Goal: Task Accomplishment & Management: Use online tool/utility

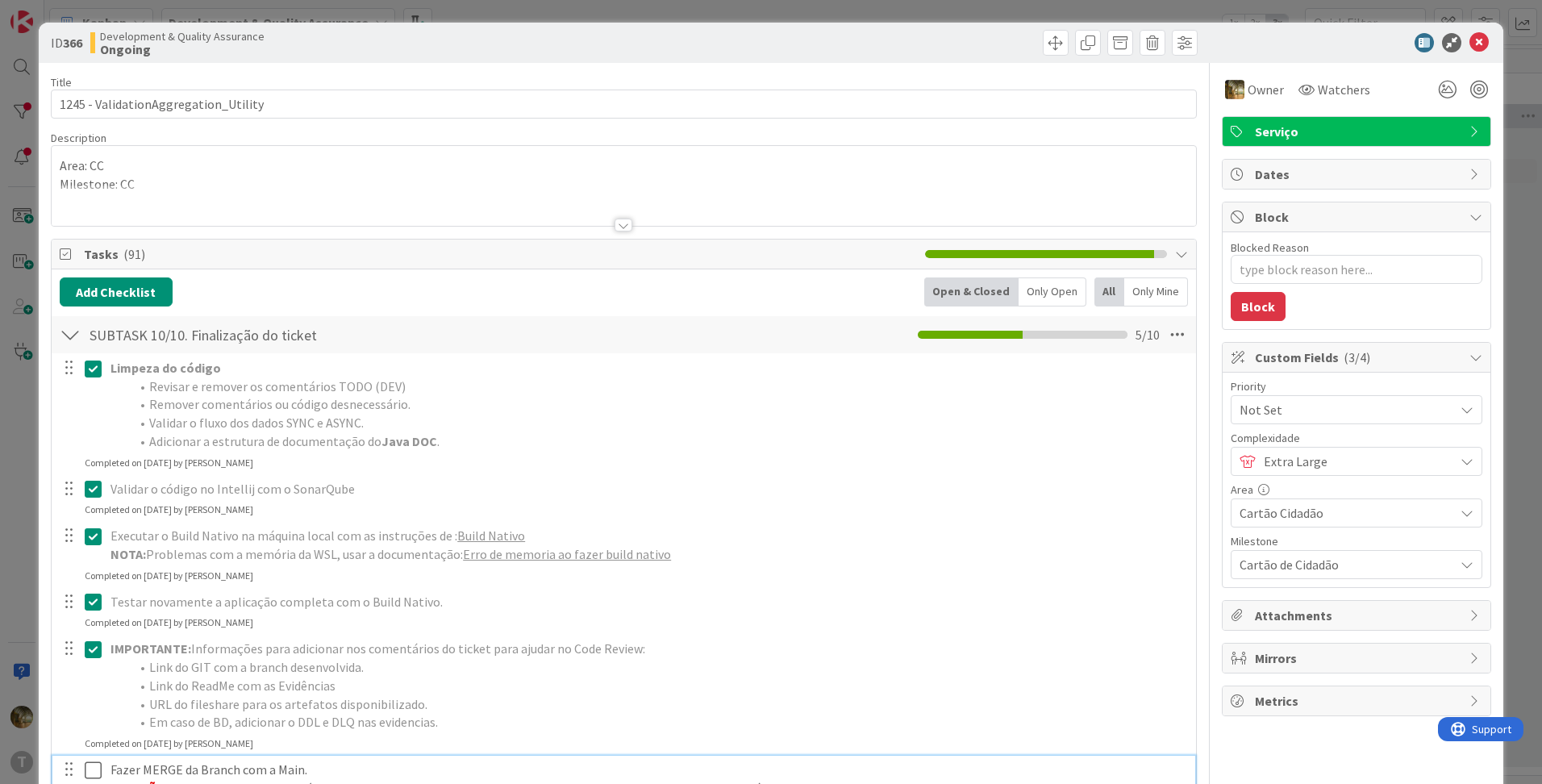
scroll to position [538, 0]
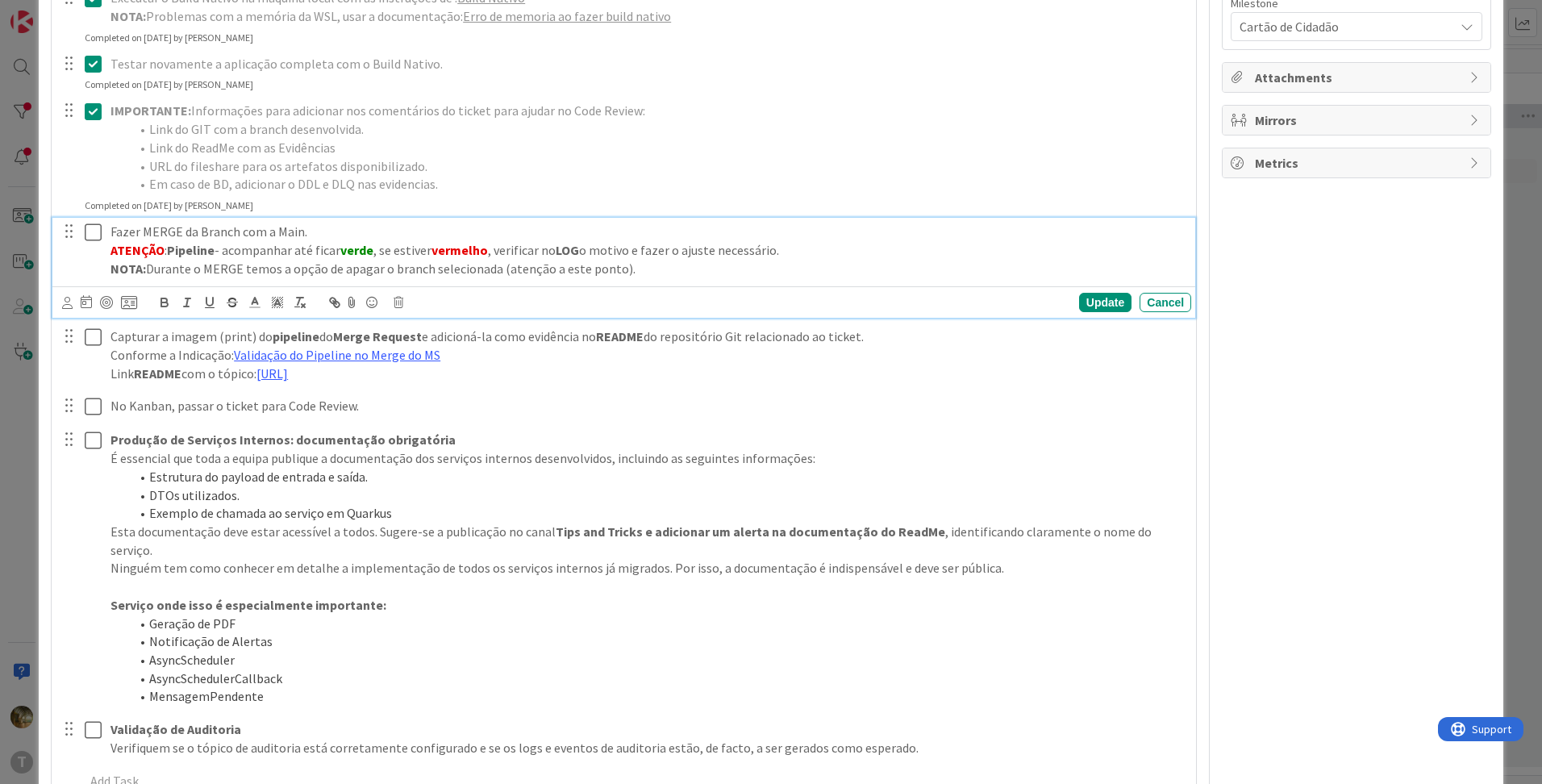
click at [92, 228] on icon at bounding box center [93, 232] width 17 height 20
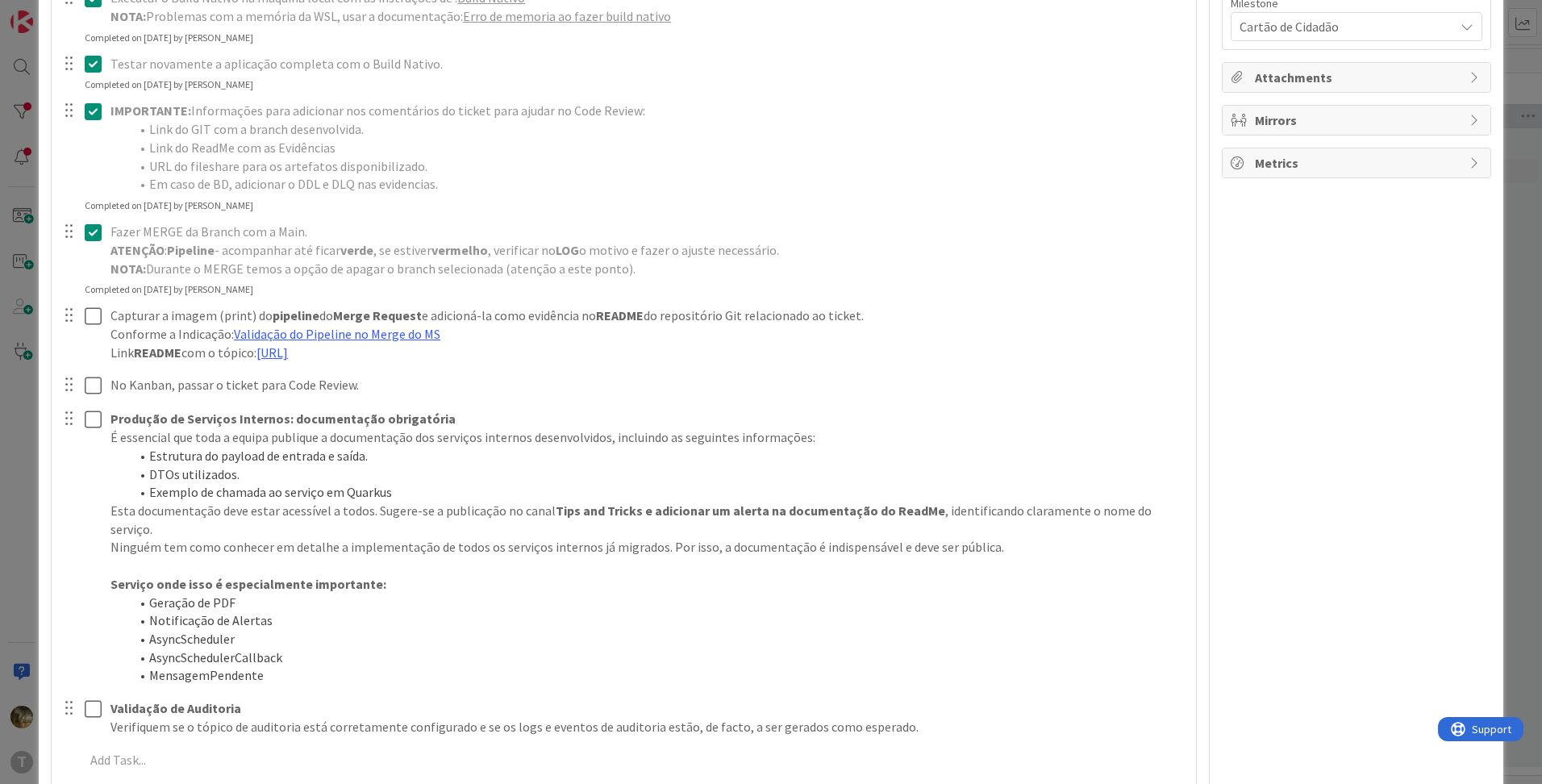
click at [81, 318] on div at bounding box center [81, 334] width 45 height 65
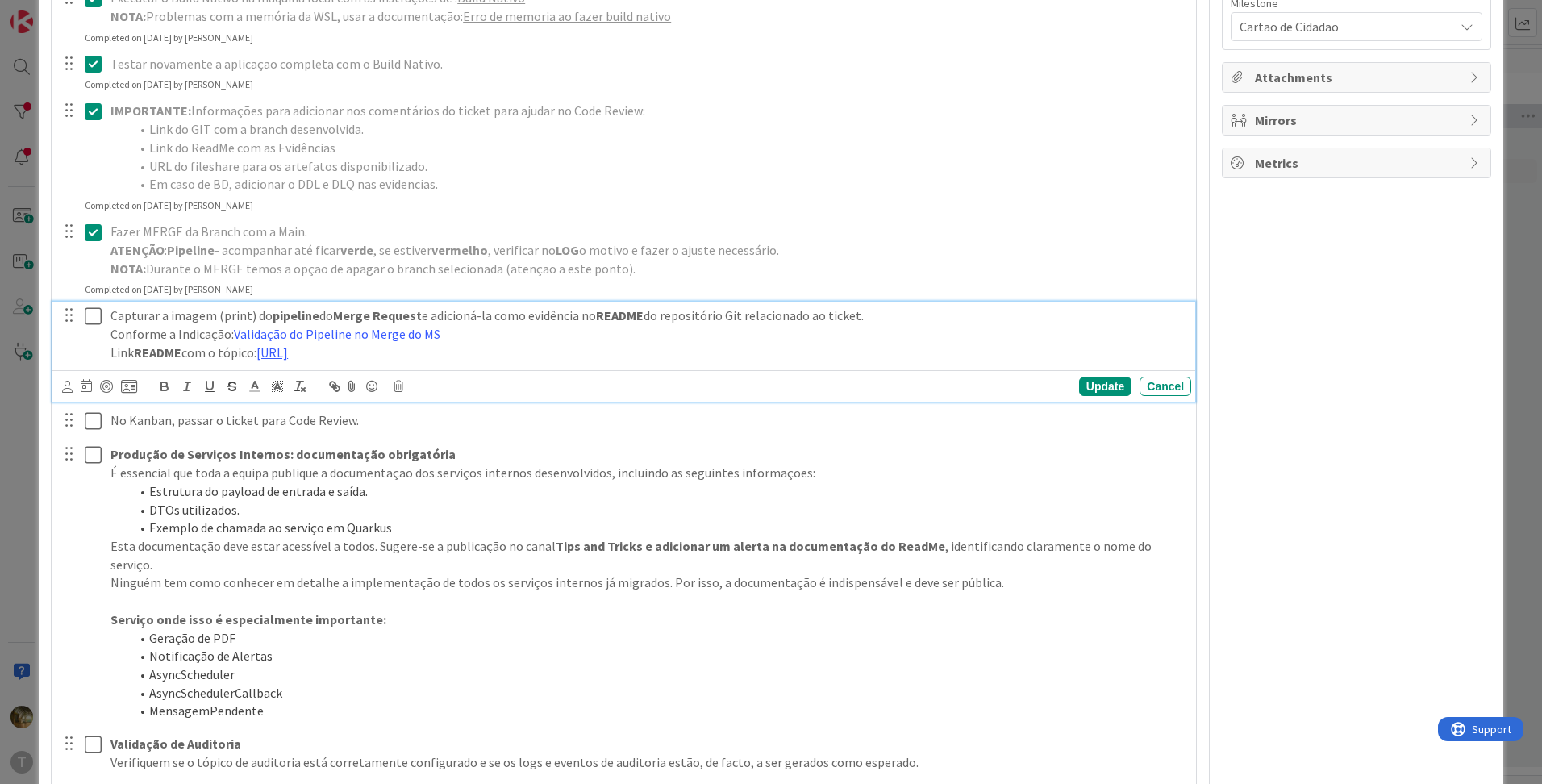
click at [96, 324] on icon at bounding box center [93, 316] width 17 height 20
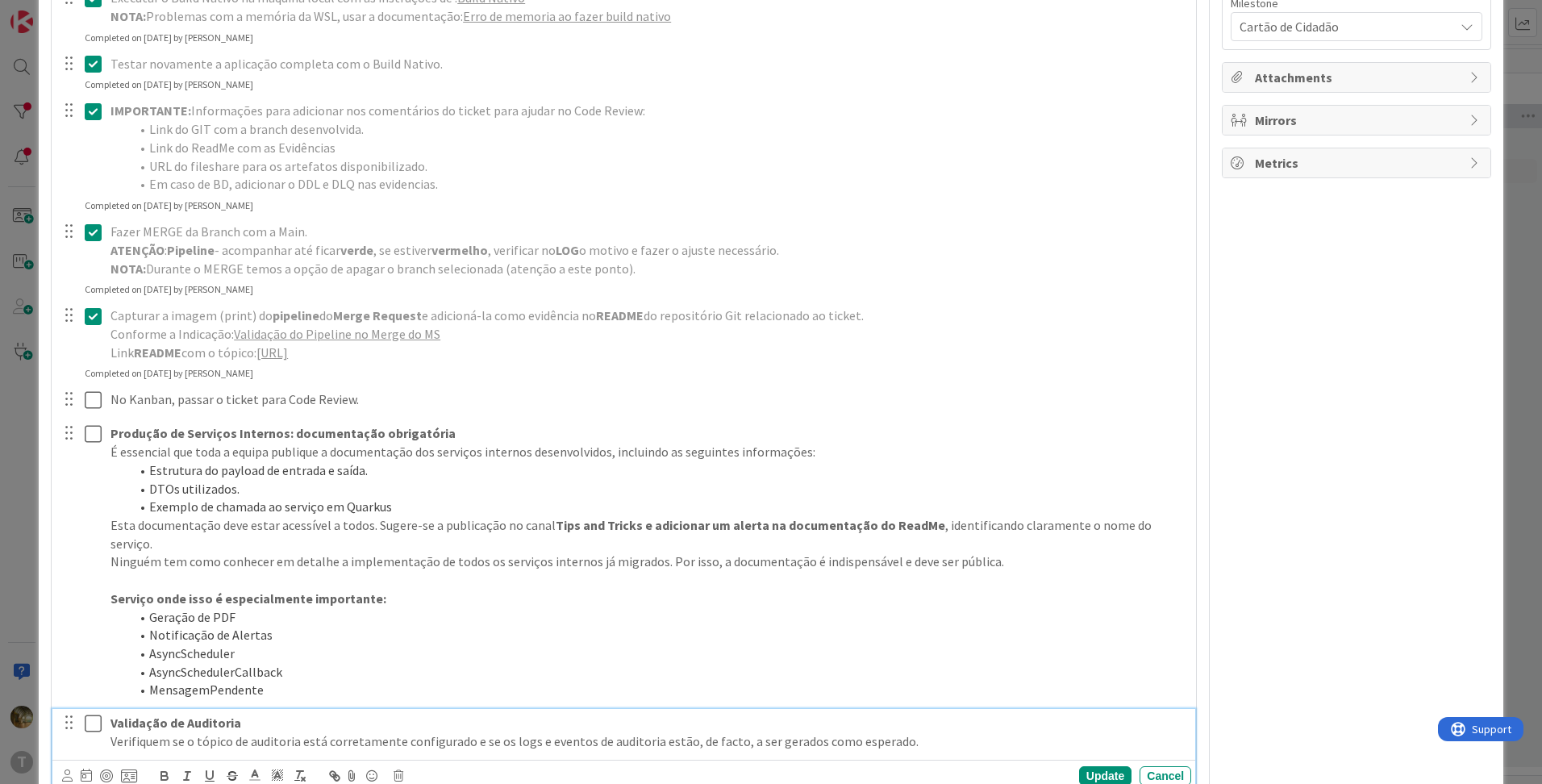
click at [97, 714] on icon at bounding box center [93, 724] width 17 height 20
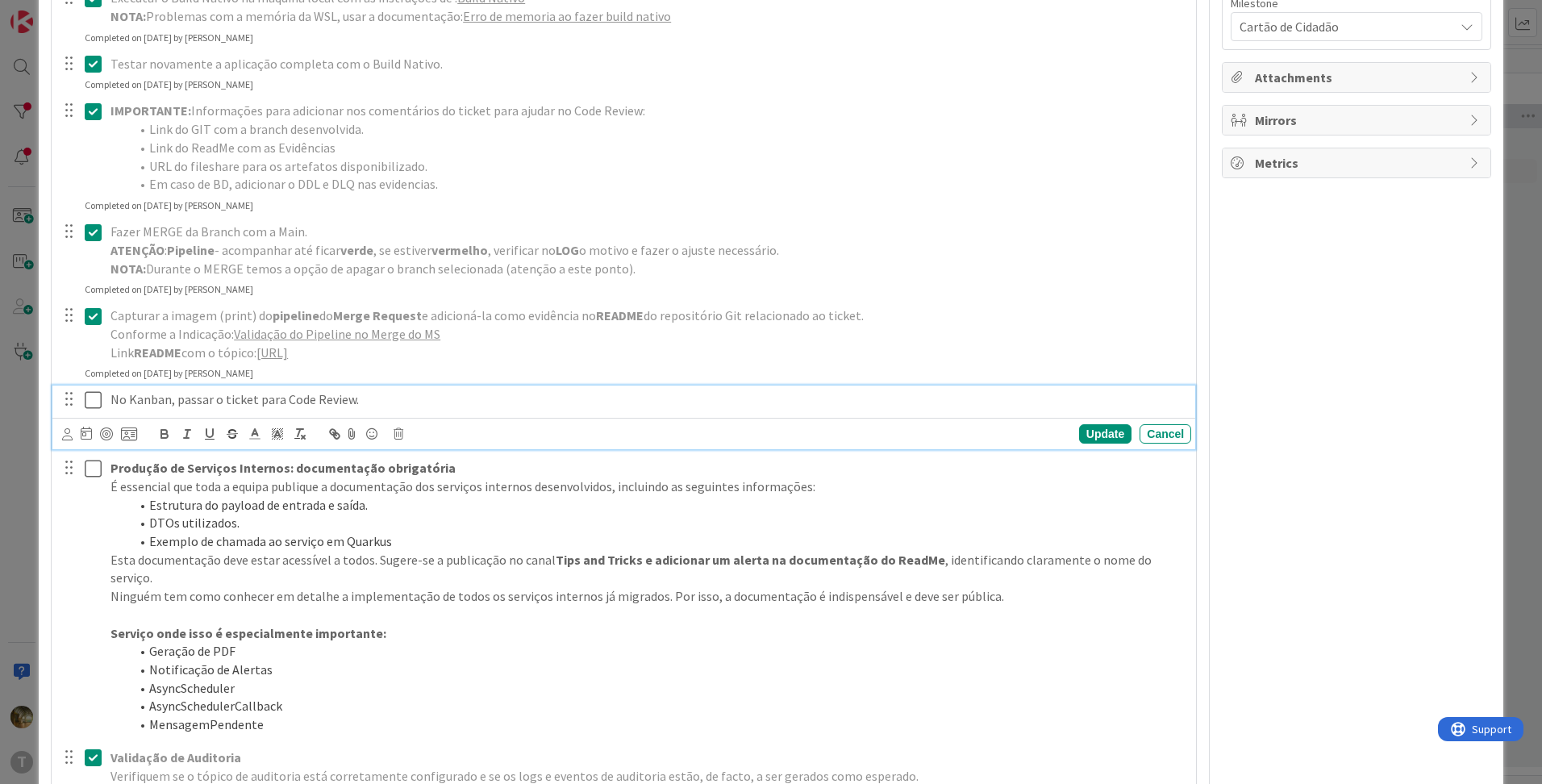
click at [96, 394] on icon at bounding box center [93, 400] width 17 height 20
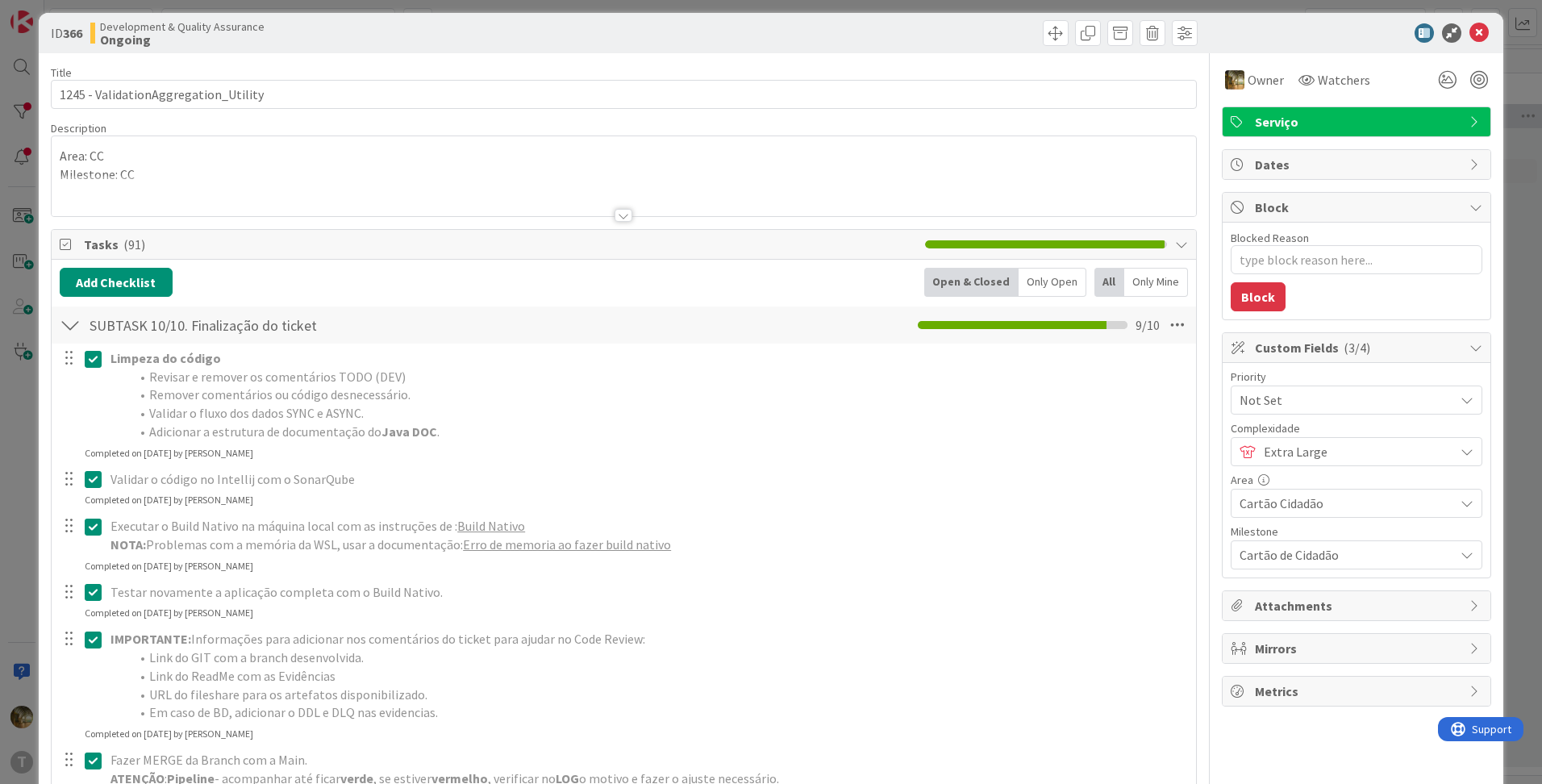
scroll to position [0, 0]
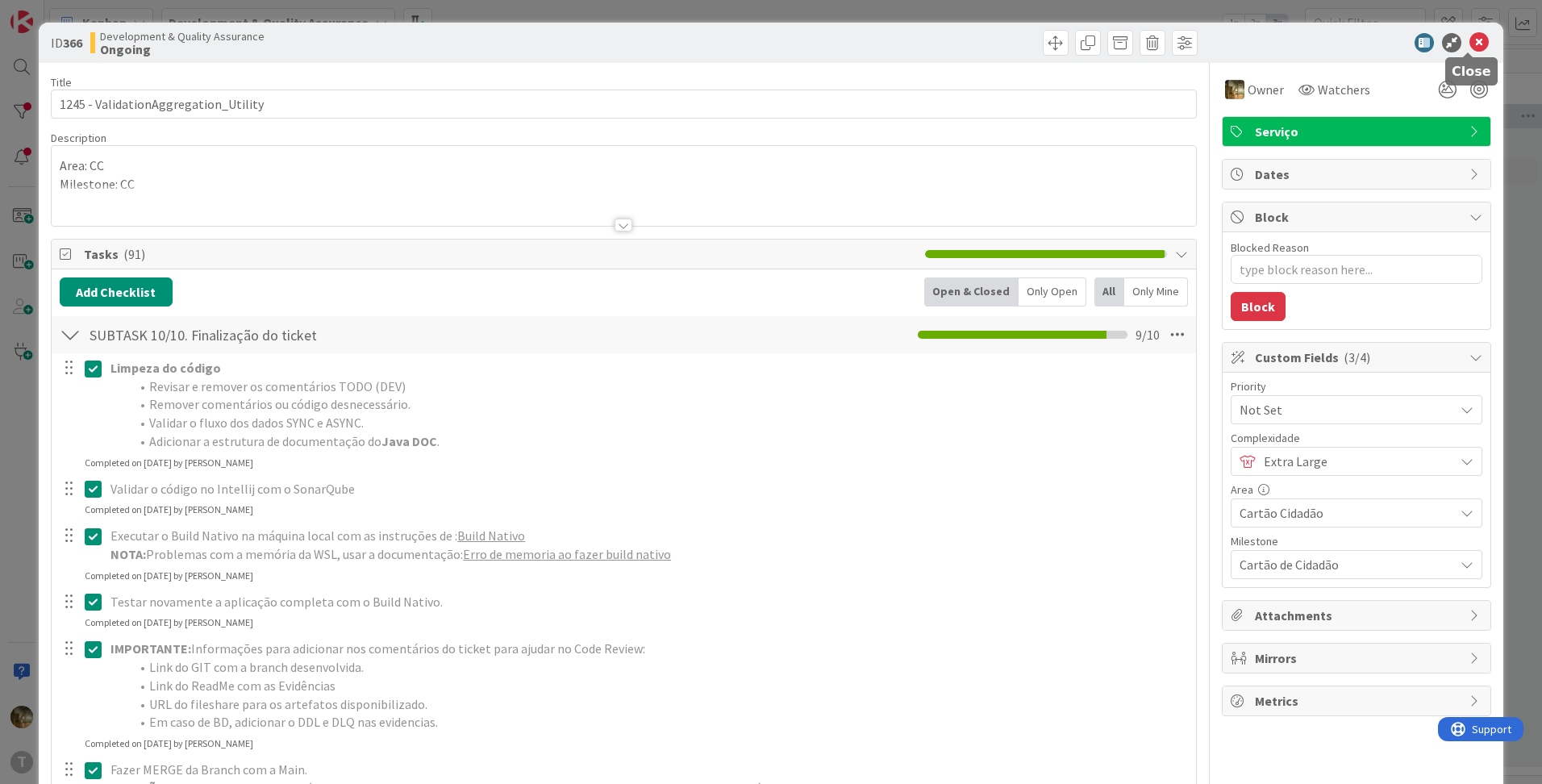
click at [1469, 43] on icon at bounding box center [1479, 43] width 20 height 20
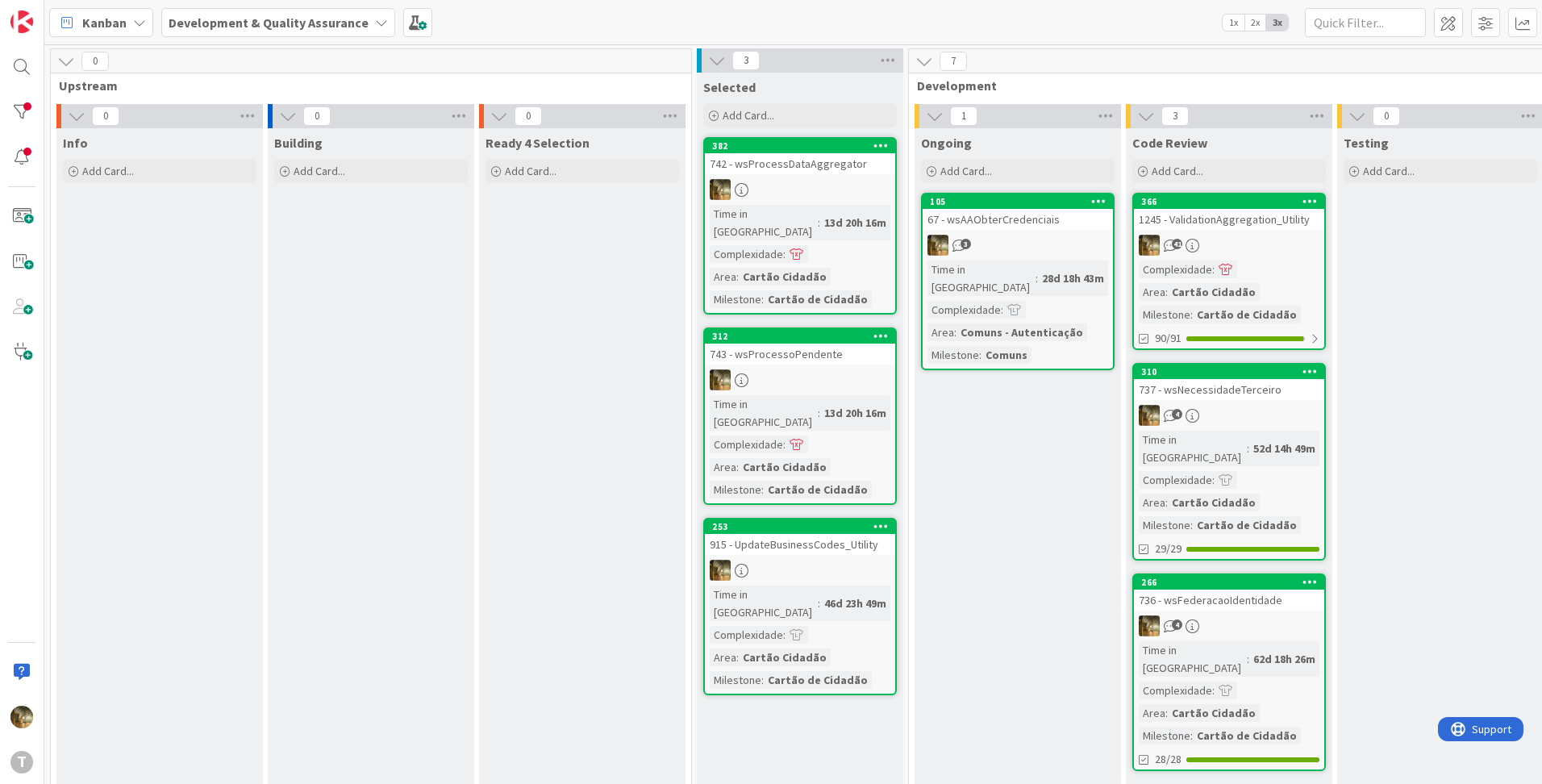
drag, startPoint x: 1271, startPoint y: 770, endPoint x: 1295, endPoint y: 782, distance: 26.8
click at [1271, 770] on div "7 Development 1 Ongoing Add Card... 105 67 - wsAAObterCredenciais 3 Time in Col…" at bounding box center [1335, 424] width 858 height 752
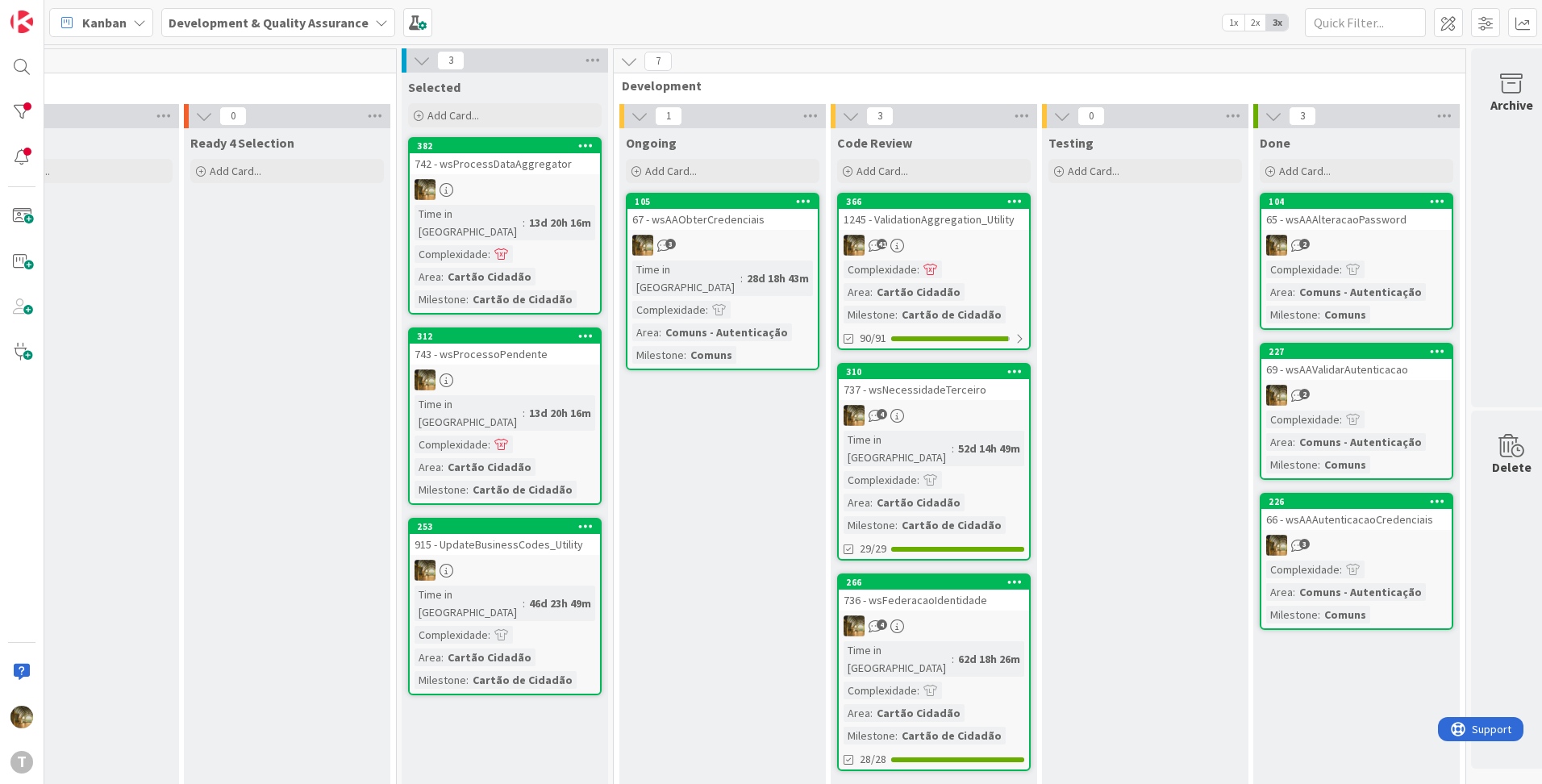
scroll to position [0, 217]
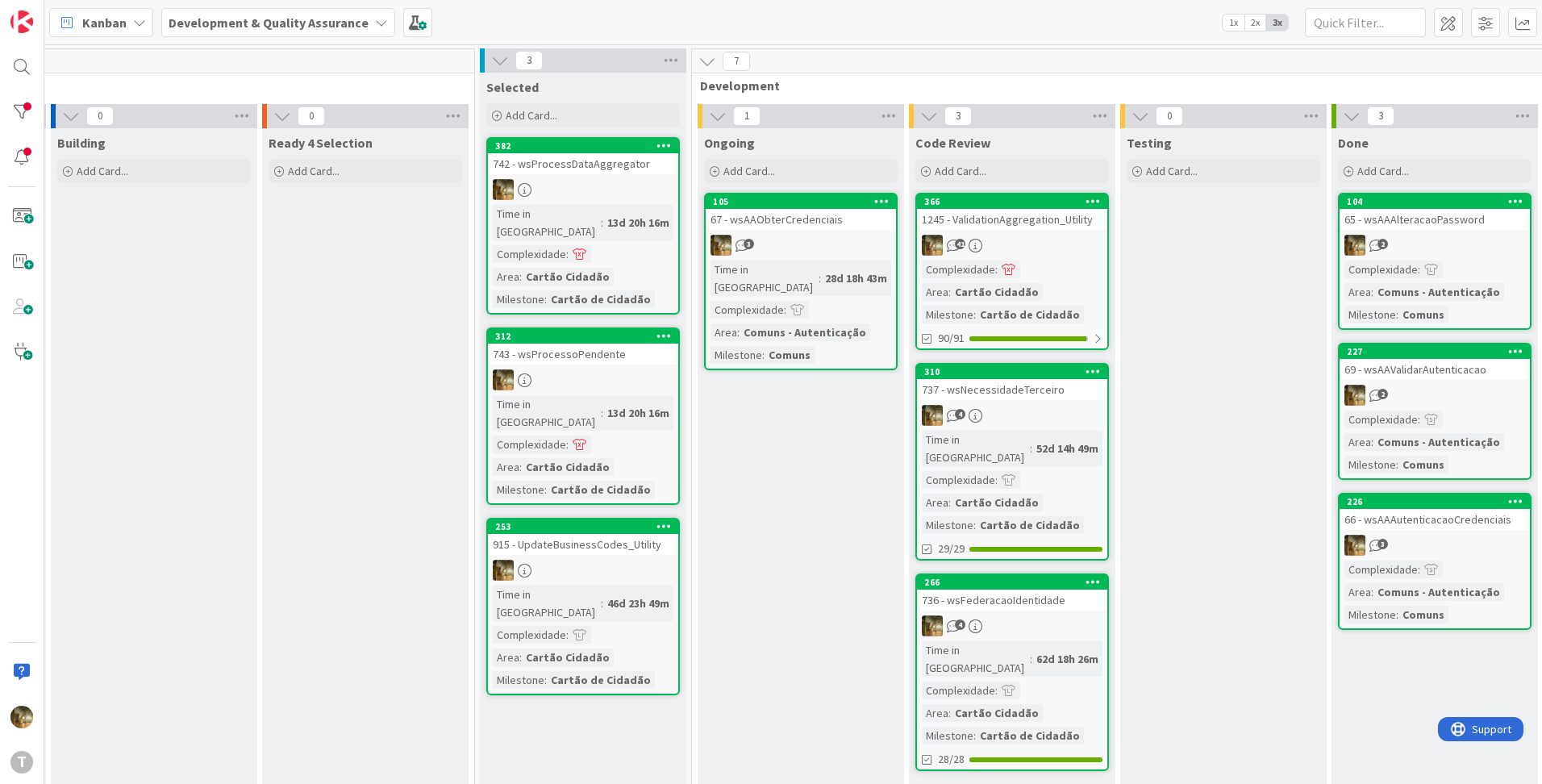
click at [808, 219] on div "67 - wsAAObterCredenciais" at bounding box center [800, 220] width 191 height 21
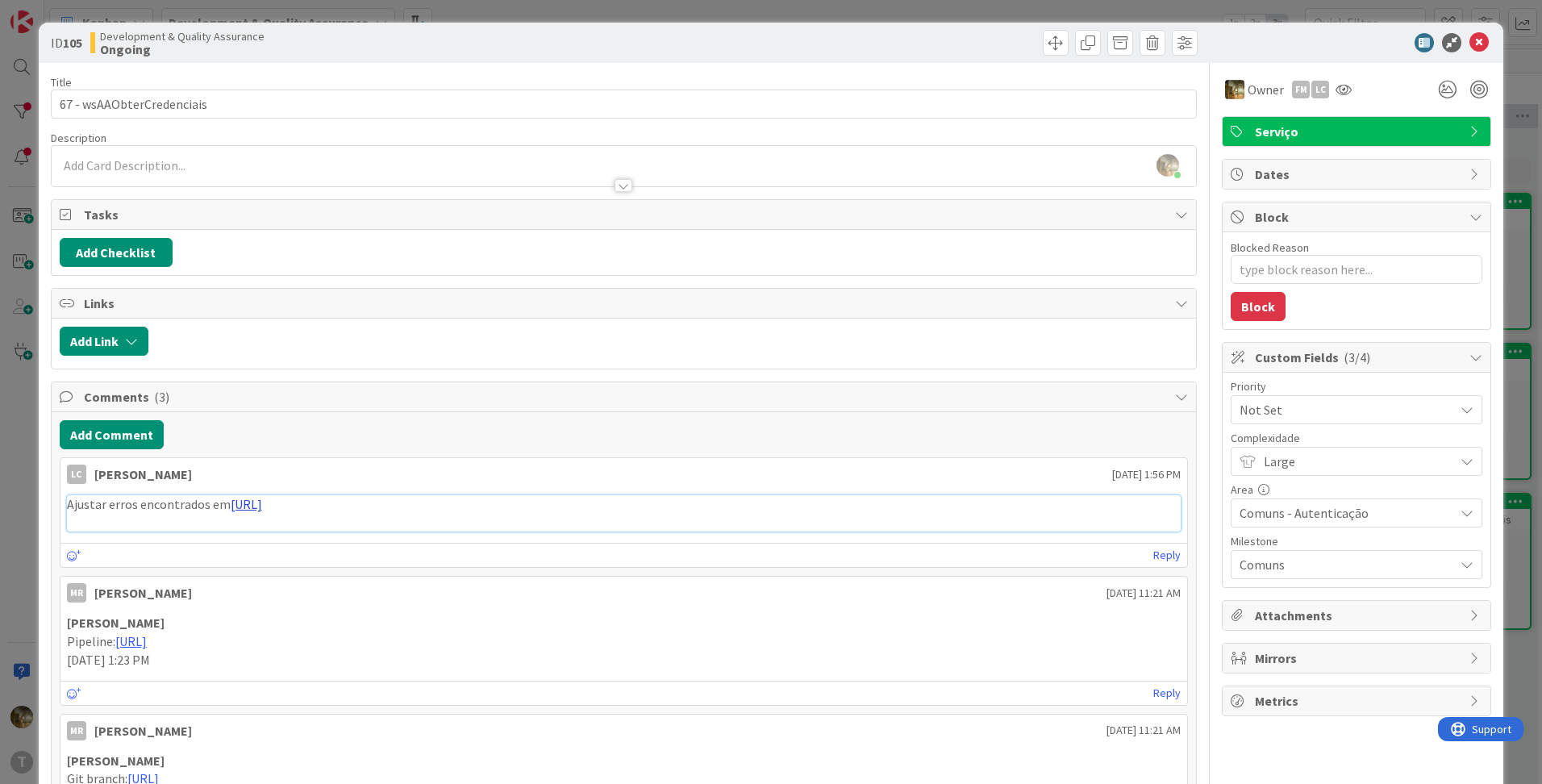
click at [262, 506] on link "[URL]" at bounding box center [246, 504] width 31 height 16
click at [1469, 43] on icon at bounding box center [1479, 43] width 20 height 20
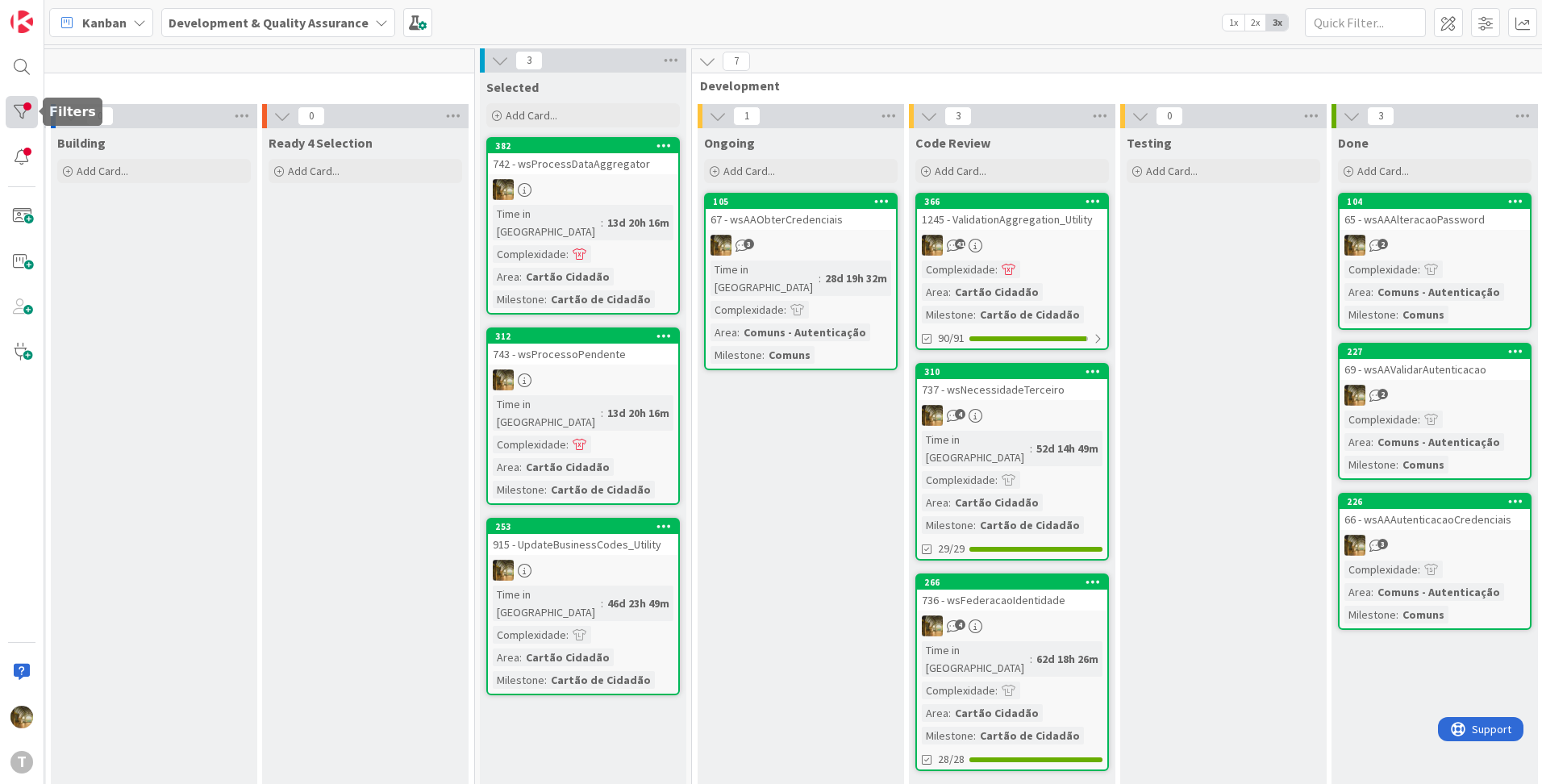
click at [25, 105] on div at bounding box center [21, 111] width 32 height 32
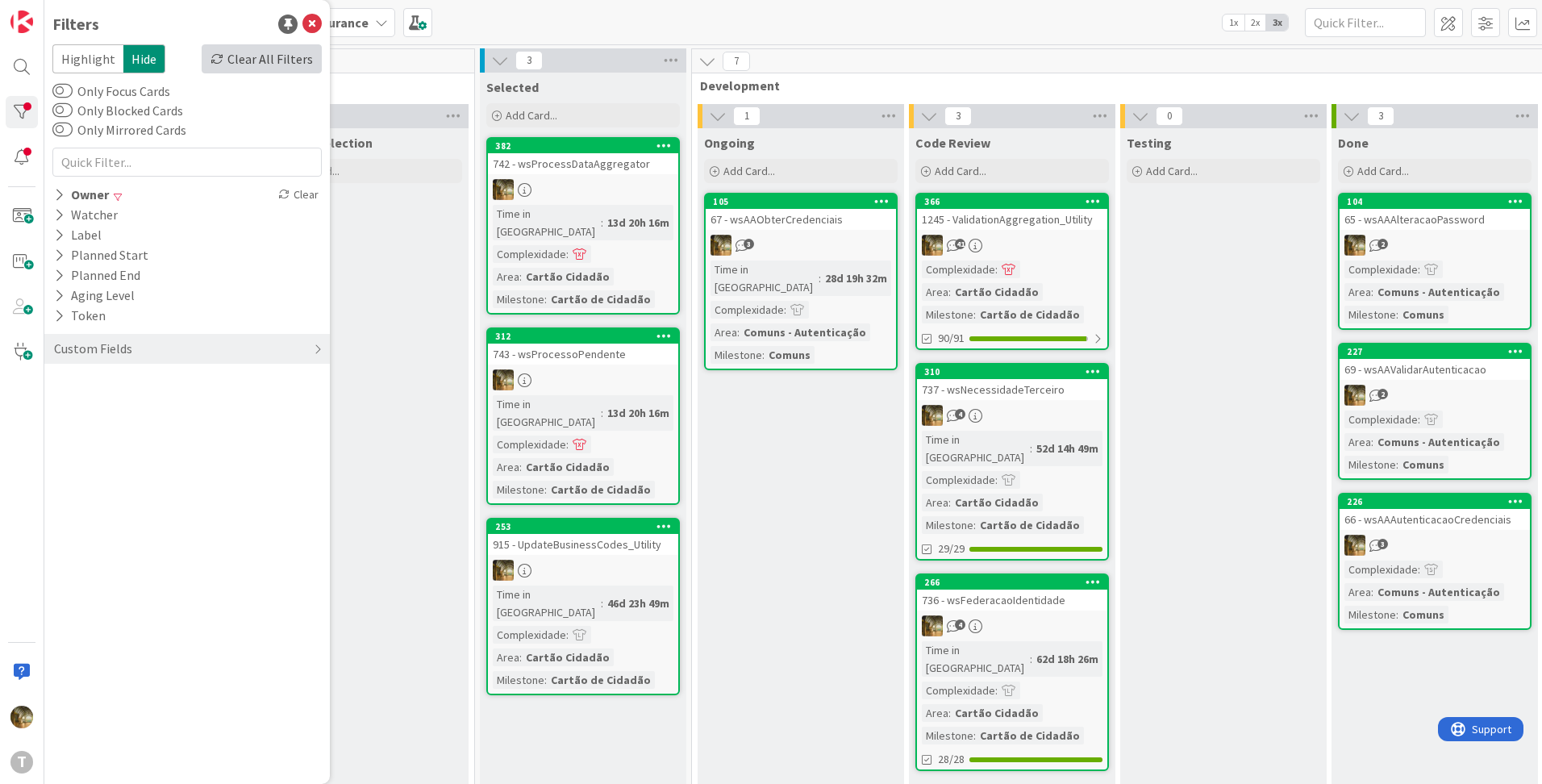
click at [223, 56] on icon at bounding box center [217, 59] width 13 height 13
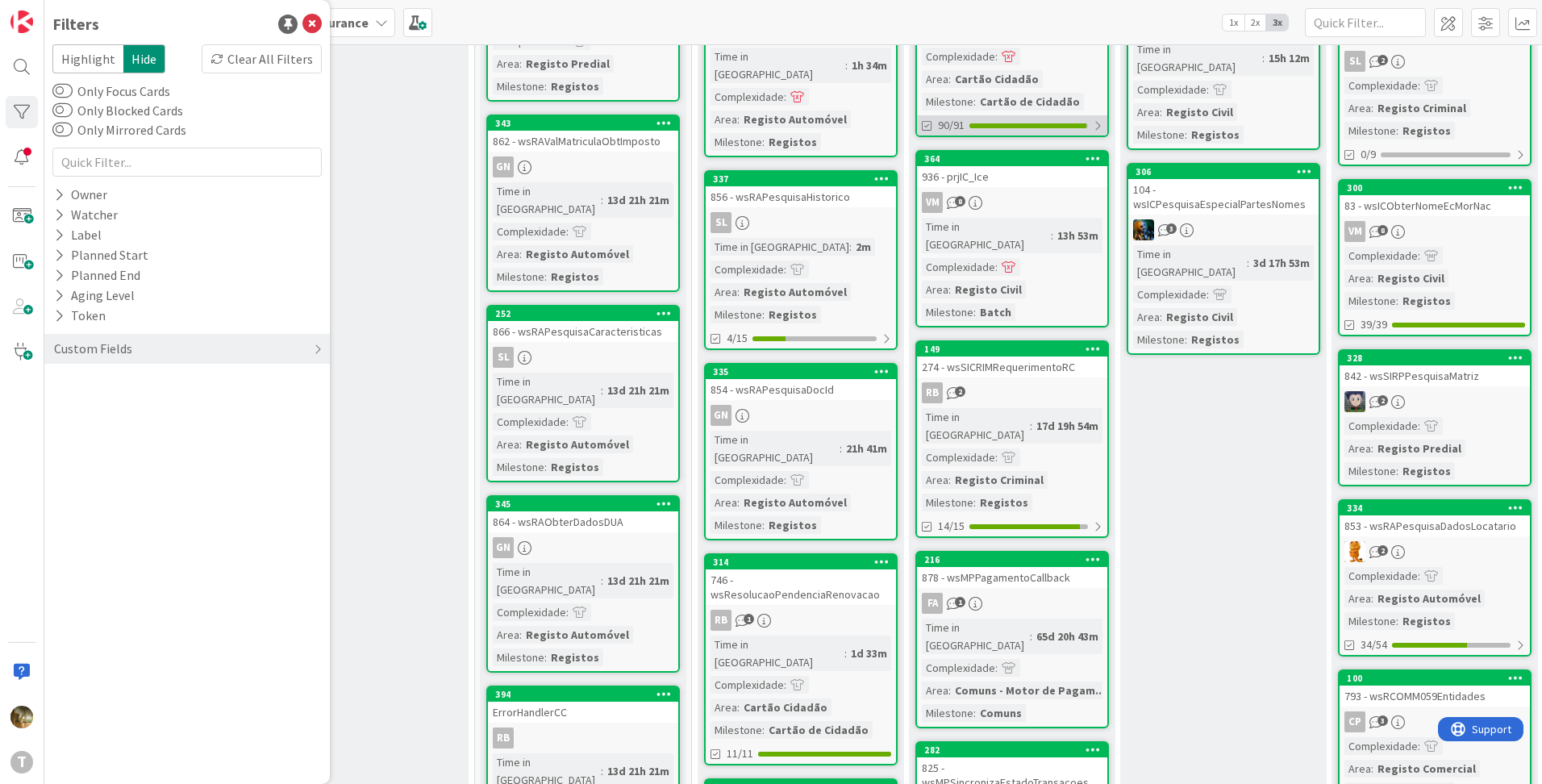
scroll to position [0, 217]
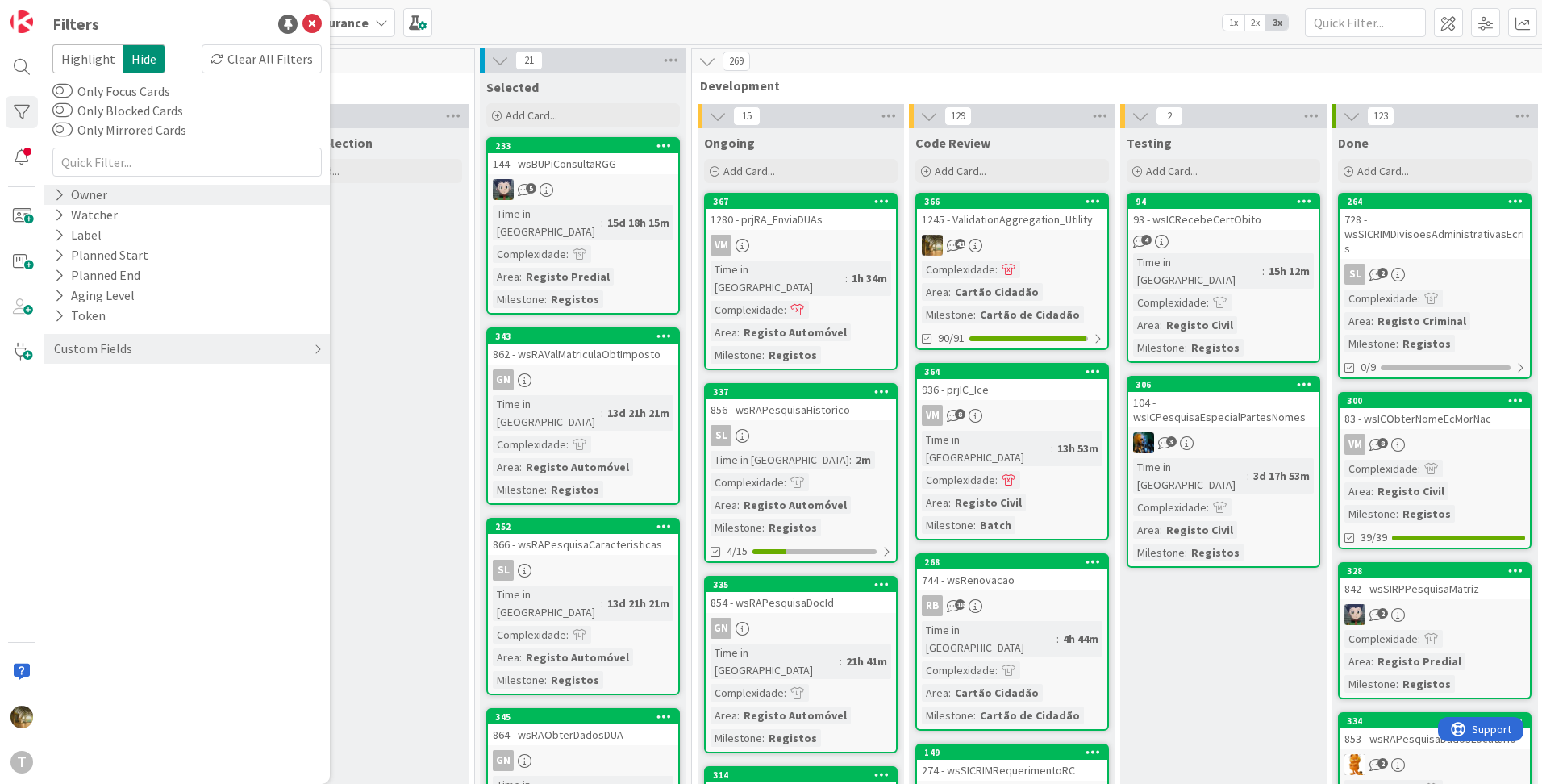
click at [64, 200] on icon at bounding box center [59, 195] width 11 height 14
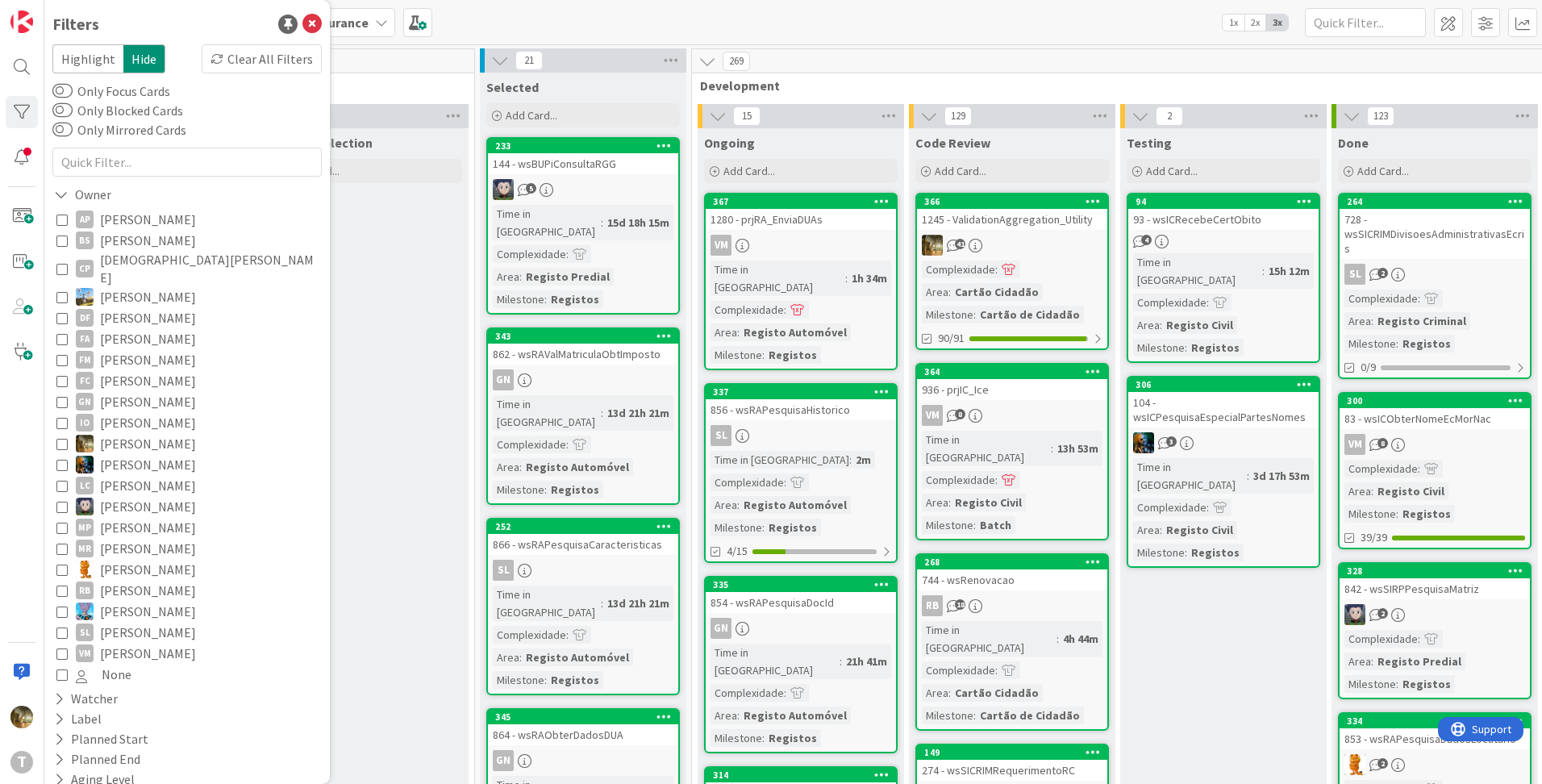
click at [64, 438] on icon at bounding box center [62, 444] width 11 height 11
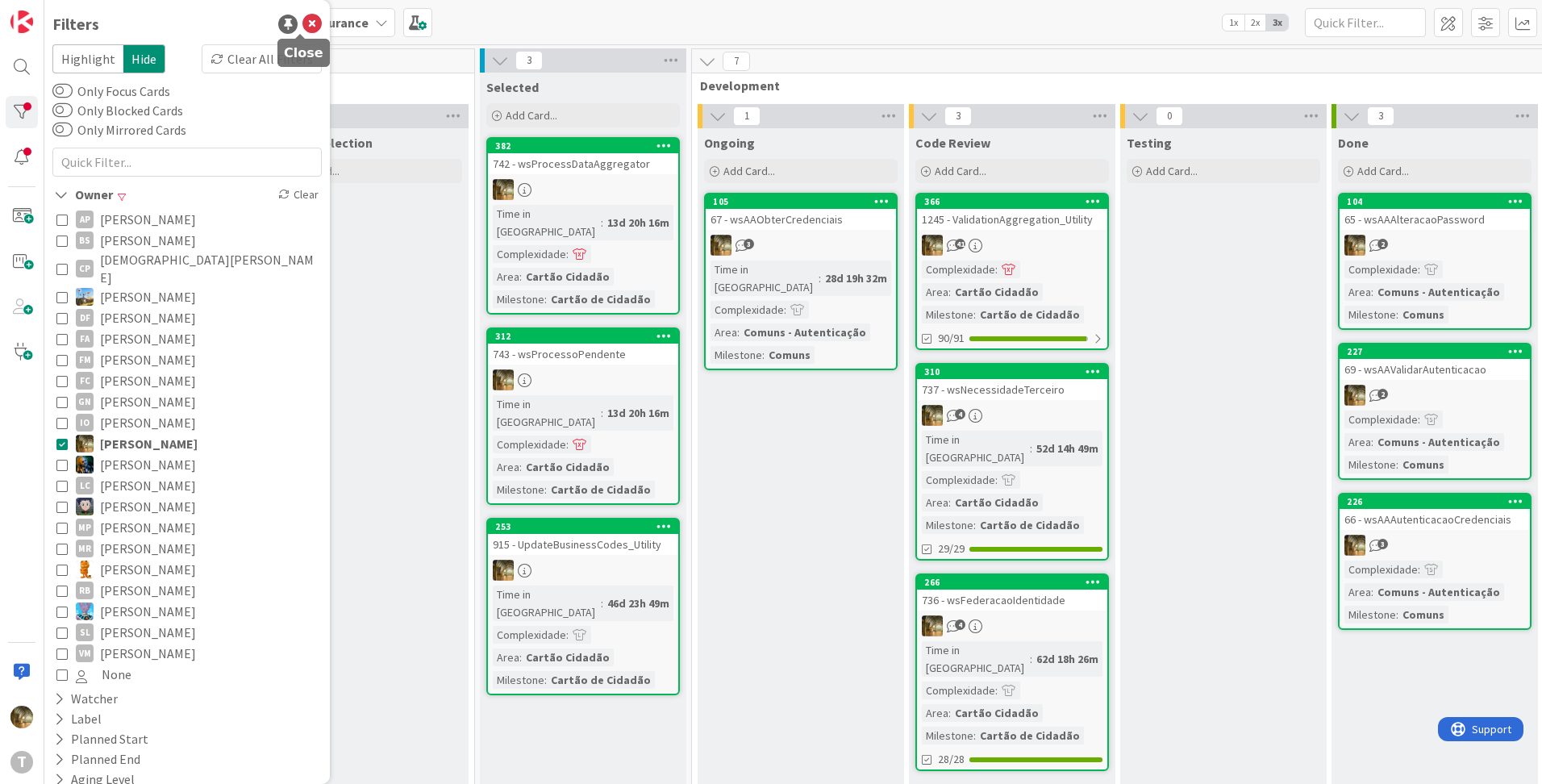
click at [303, 18] on icon at bounding box center [312, 25] width 20 height 20
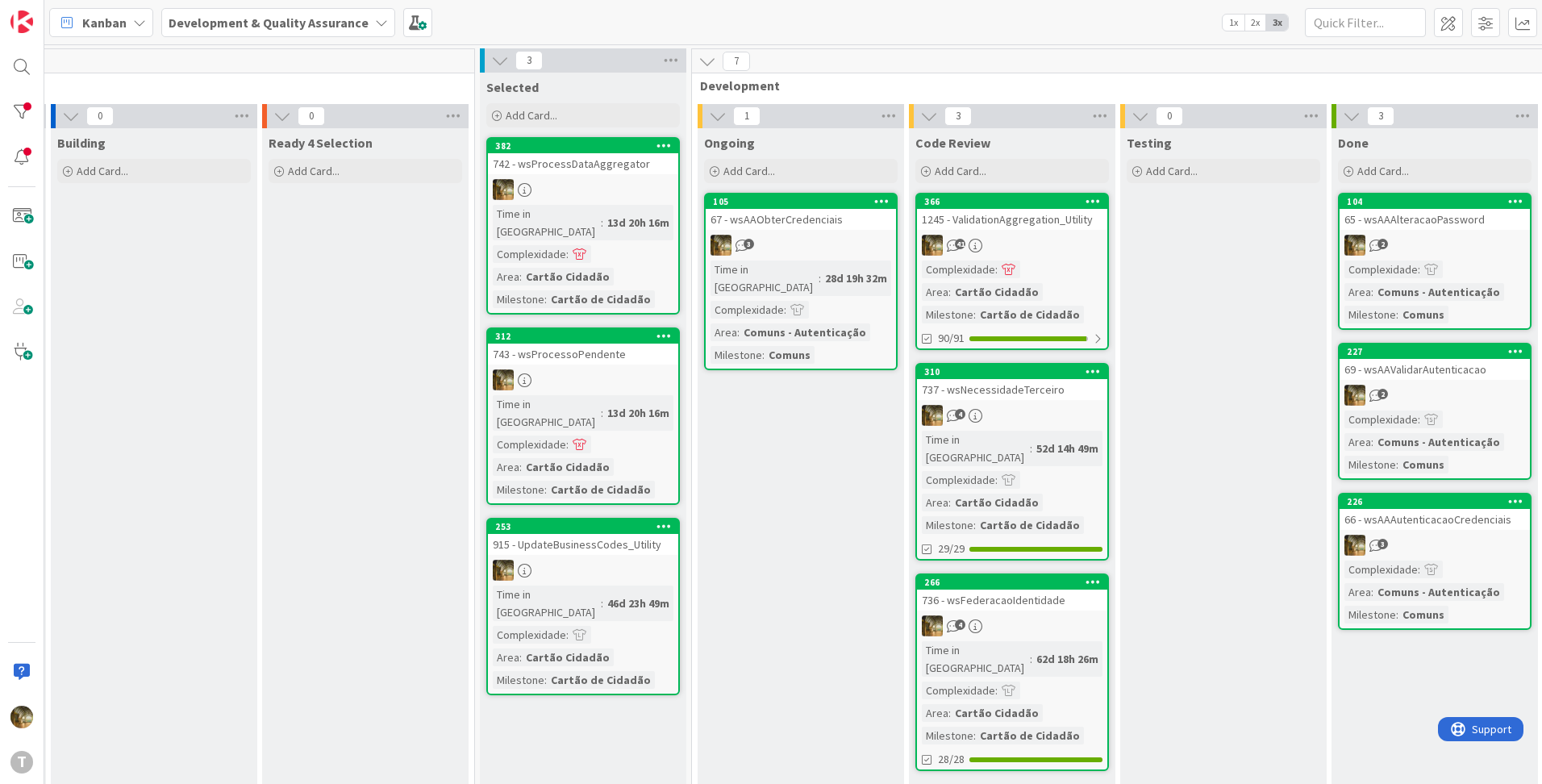
click at [802, 235] on div "3" at bounding box center [800, 245] width 191 height 21
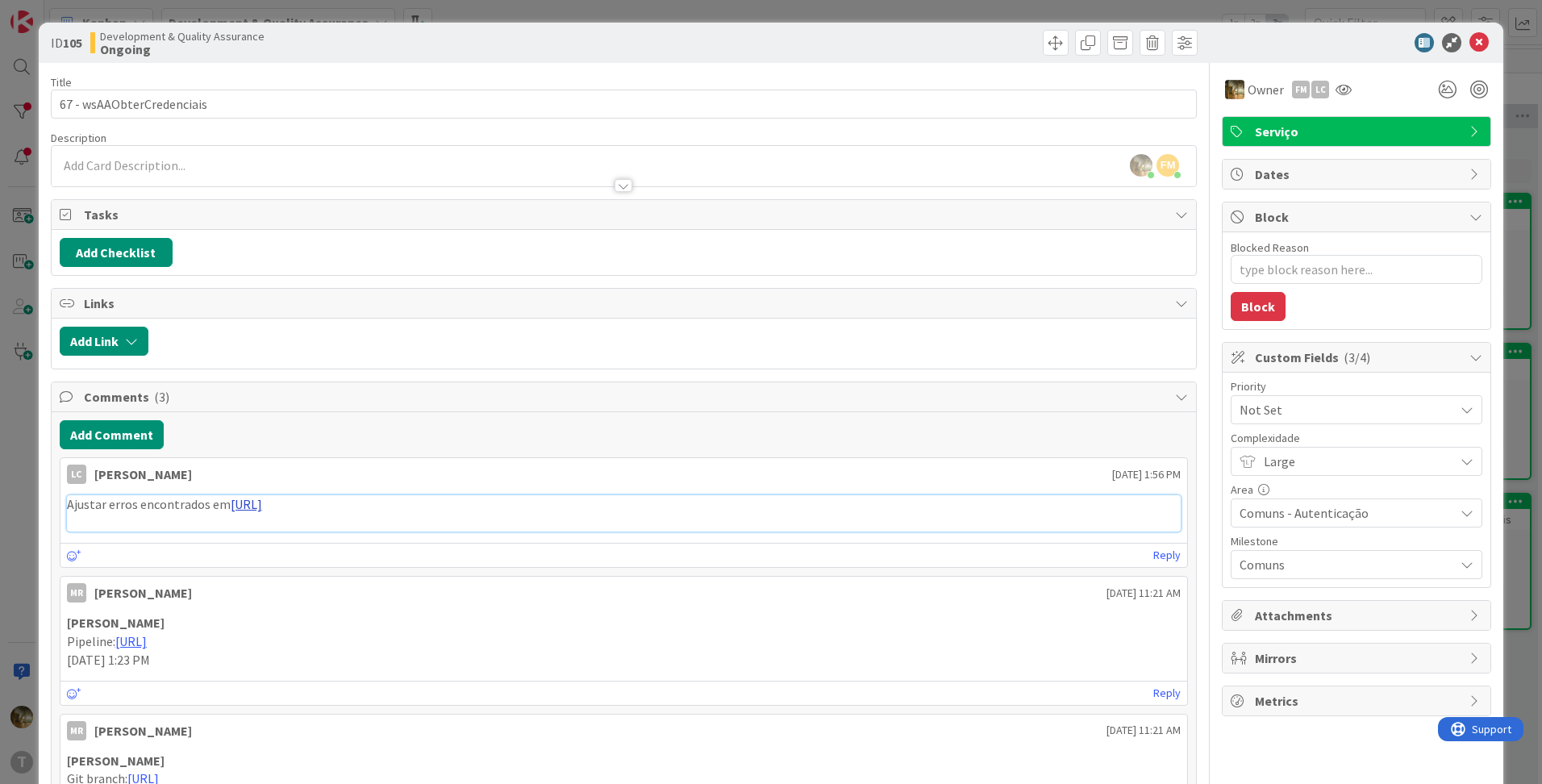
click at [262, 506] on link "[URL]" at bounding box center [246, 504] width 31 height 16
type textarea "x"
